Goal: Task Accomplishment & Management: Manage account settings

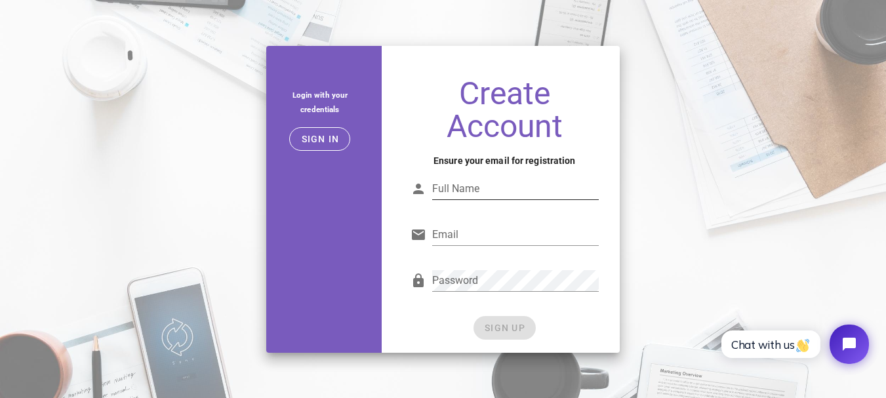
click at [507, 192] on input "Full Name" at bounding box center [515, 188] width 167 height 21
click at [524, 191] on input "Full Name" at bounding box center [515, 188] width 167 height 21
click at [329, 144] on button "Sign in" at bounding box center [319, 139] width 61 height 24
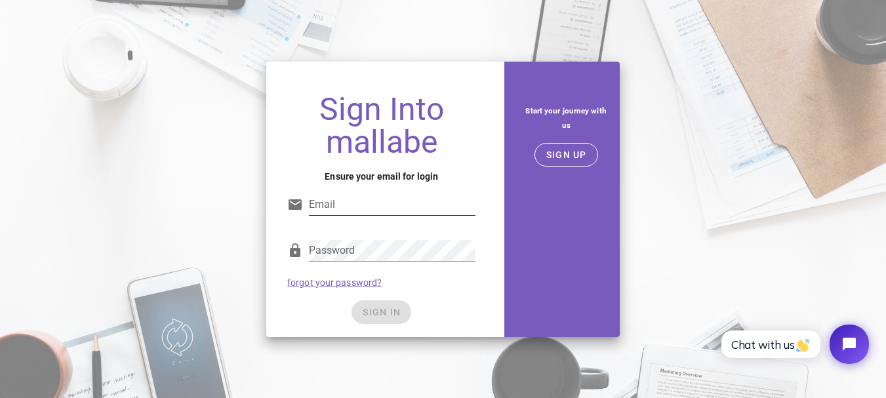
click at [358, 211] on input "Email" at bounding box center [392, 204] width 167 height 21
type input "fatihhamdi@hotmail.com"
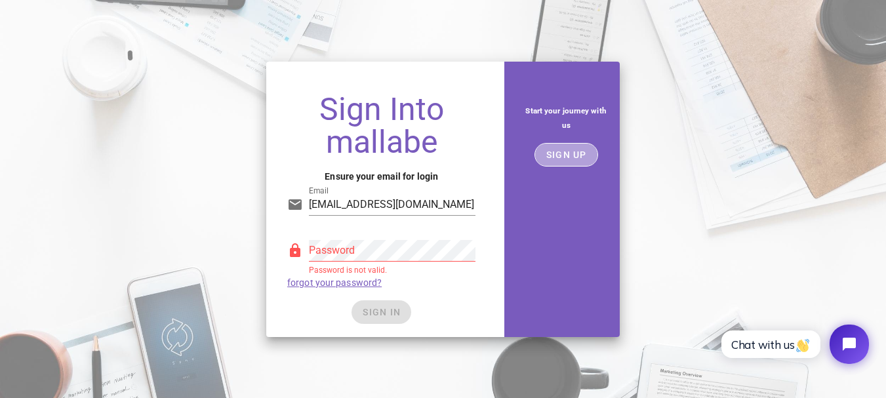
click at [554, 159] on span "SIGN UP" at bounding box center [566, 155] width 41 height 10
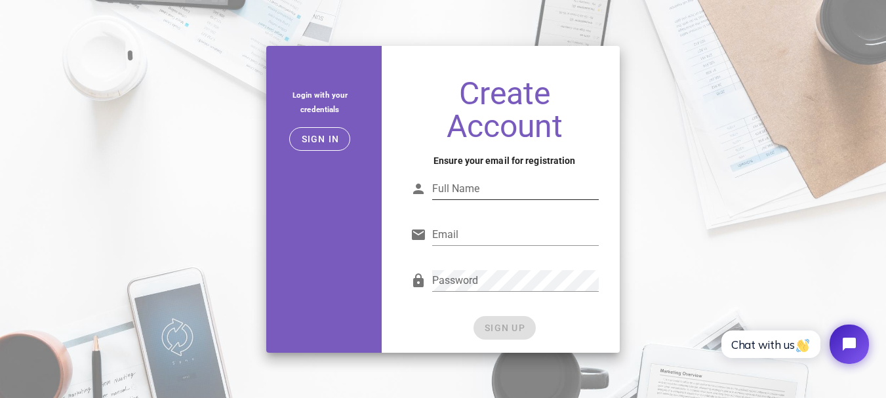
click at [490, 186] on input "Full Name" at bounding box center [515, 188] width 167 height 21
type input "hamdi fatih tekkol"
type input "fatihhamdi@hotmail.com"
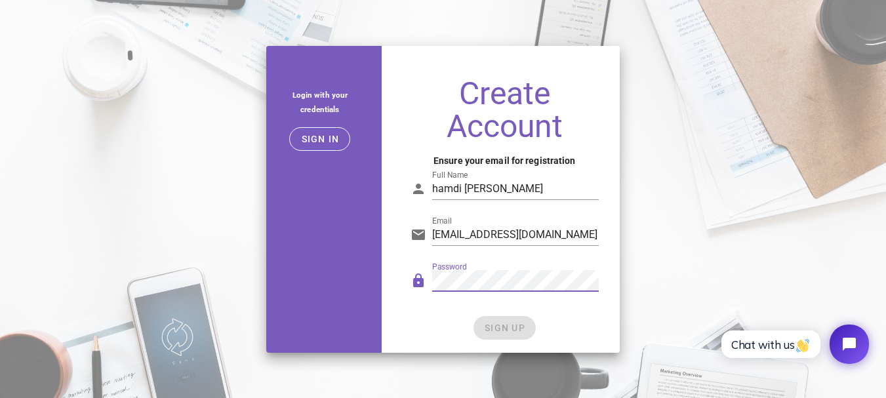
click at [511, 289] on div "Password" at bounding box center [515, 280] width 167 height 21
click at [577, 310] on div "Password Password is not valid." at bounding box center [505, 287] width 204 height 54
click at [518, 323] on span "SIGN UP" at bounding box center [504, 328] width 41 height 10
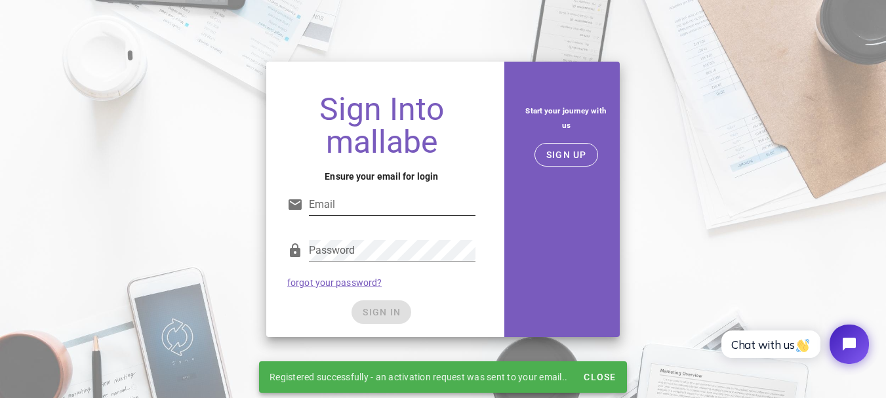
click at [405, 208] on input "Email" at bounding box center [392, 204] width 167 height 21
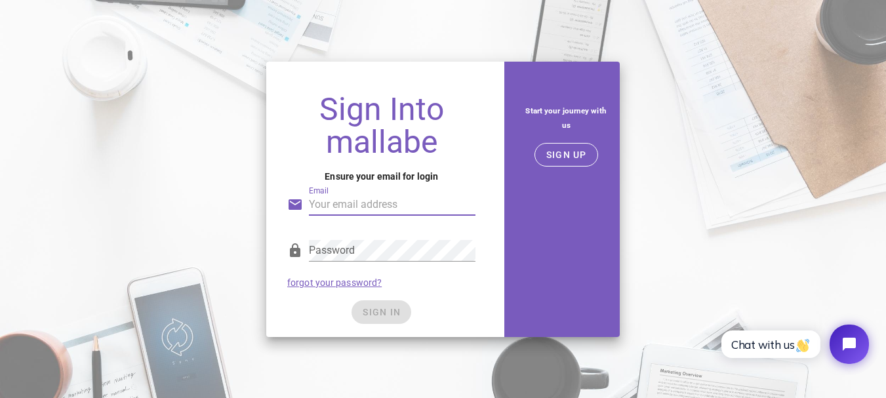
type input "fatihhamdi@hotmail.com"
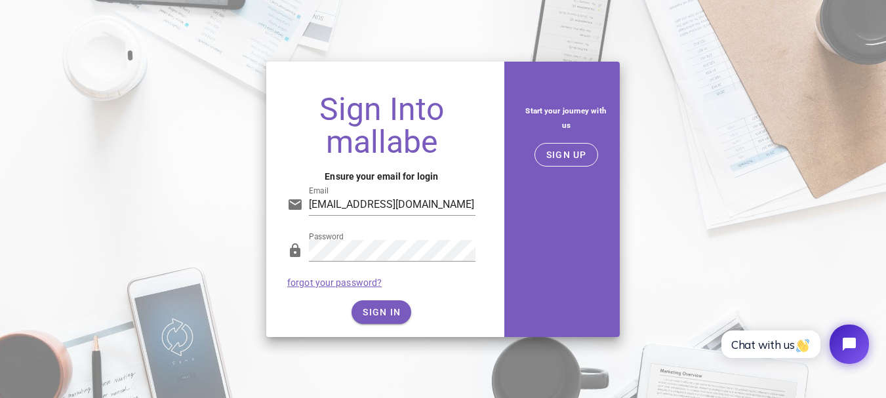
click at [390, 299] on form "Email fatihhamdi@hotmail.com Password forgot your password? SIGN IN" at bounding box center [381, 250] width 188 height 148
click at [389, 301] on button "SIGN IN" at bounding box center [382, 313] width 60 height 24
click at [407, 312] on button "SIGN IN" at bounding box center [382, 313] width 60 height 24
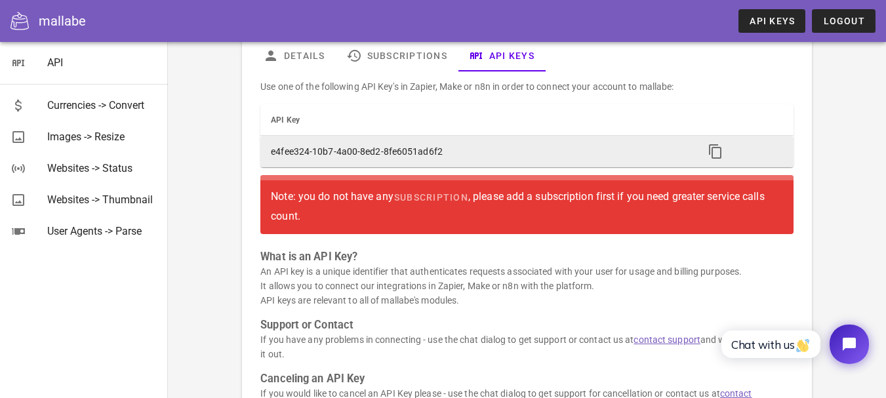
scroll to position [195, 0]
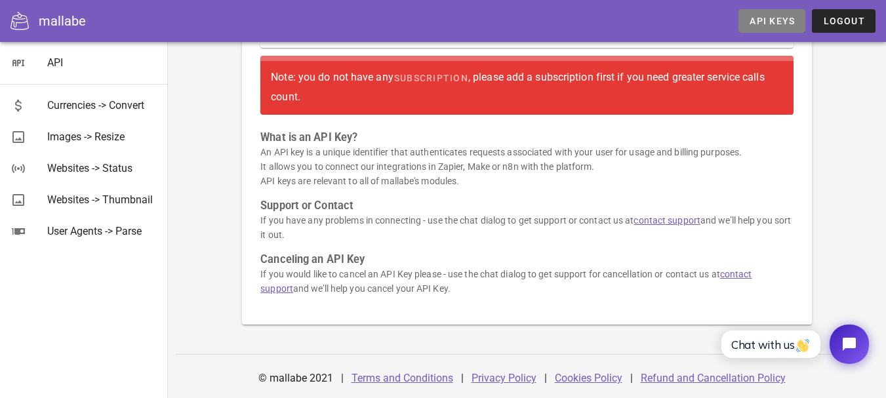
click at [766, 20] on span "API Keys" at bounding box center [772, 21] width 46 height 10
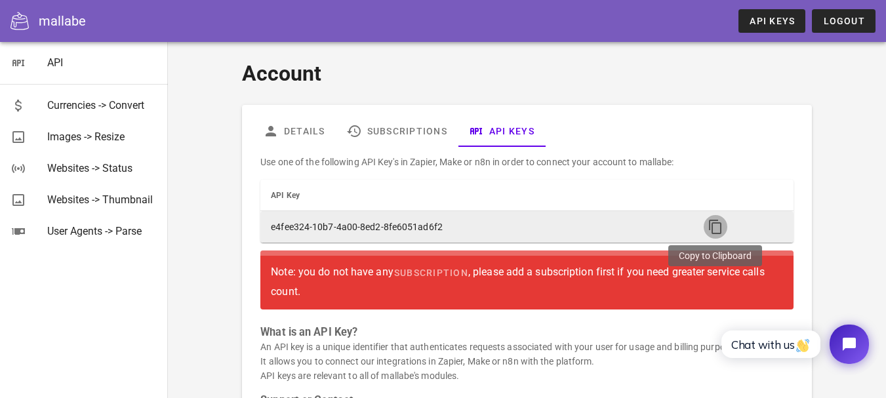
click at [716, 225] on icon "button" at bounding box center [716, 227] width 16 height 16
